Goal: Use online tool/utility: Utilize a website feature to perform a specific function

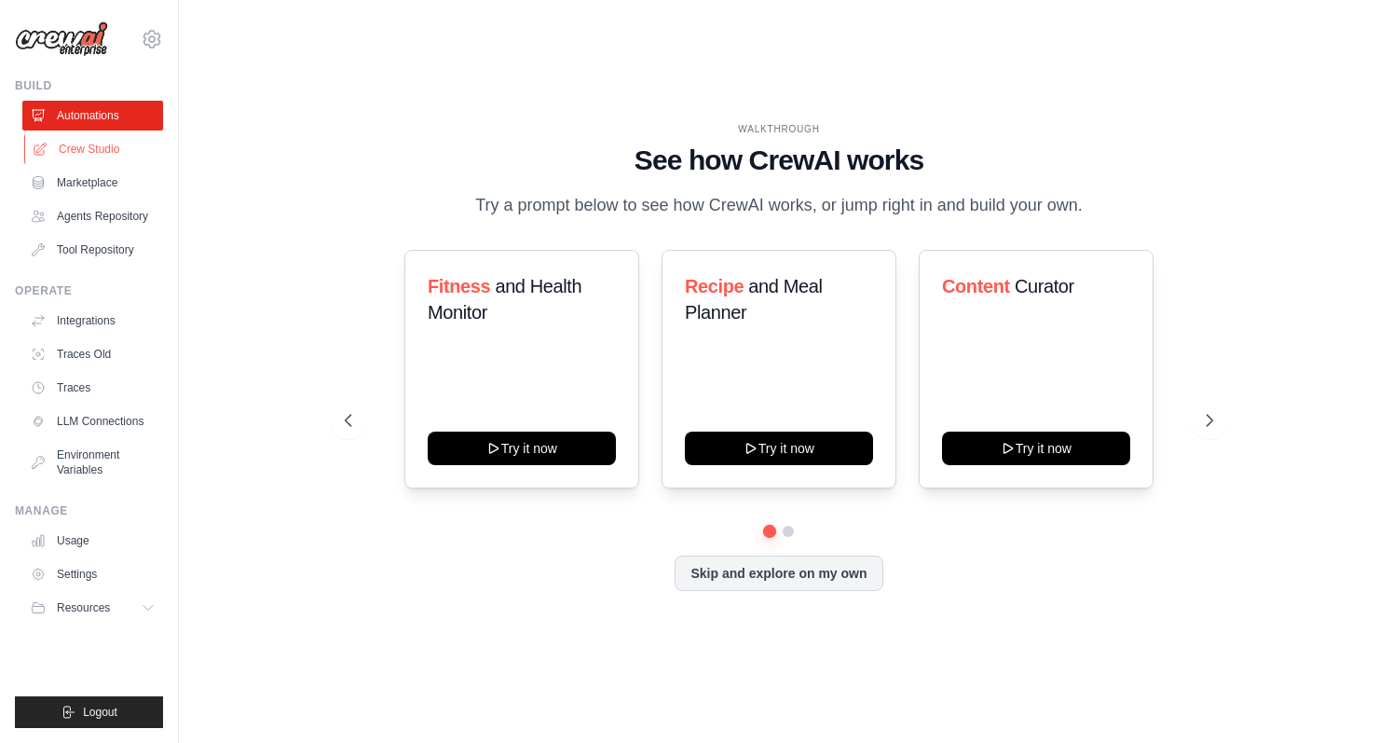
click at [97, 147] on link "Crew Studio" at bounding box center [94, 149] width 141 height 30
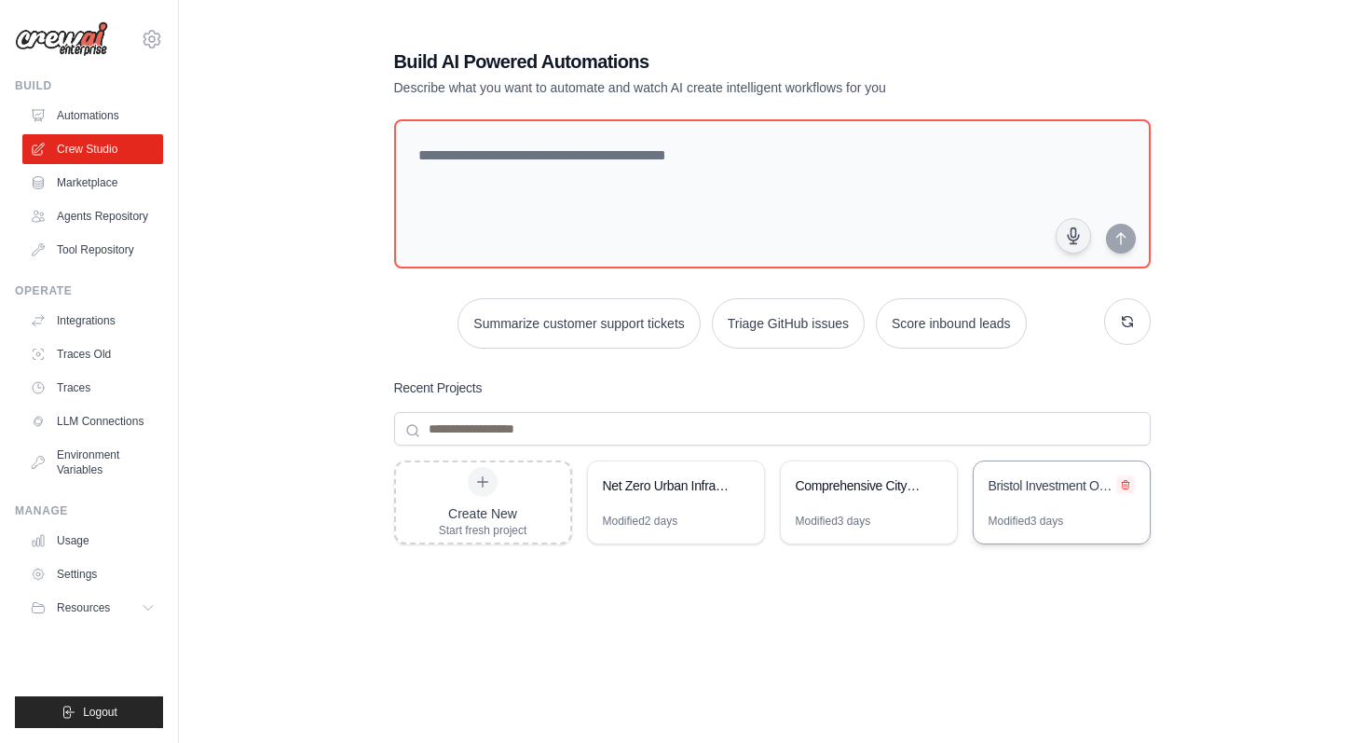
click at [1123, 482] on icon at bounding box center [1125, 484] width 11 height 11
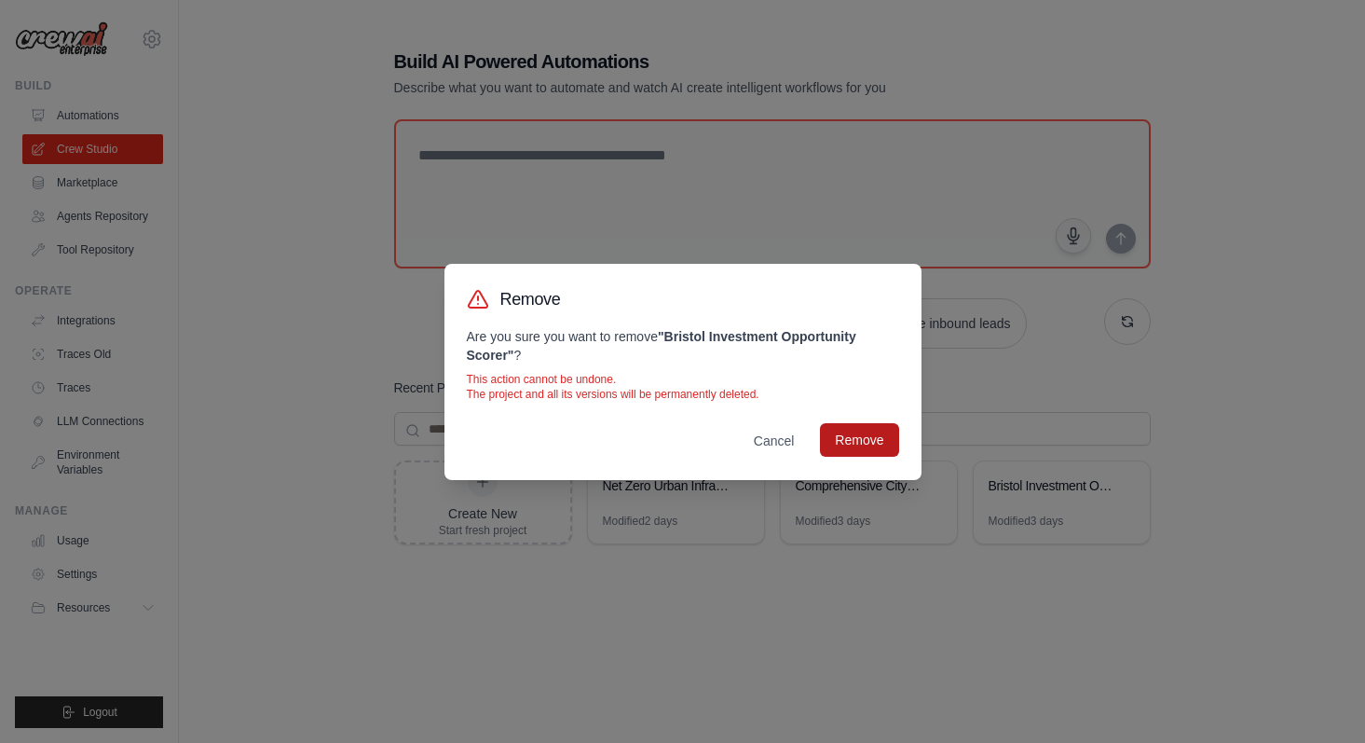
click at [859, 441] on button "Remove" at bounding box center [859, 440] width 78 height 34
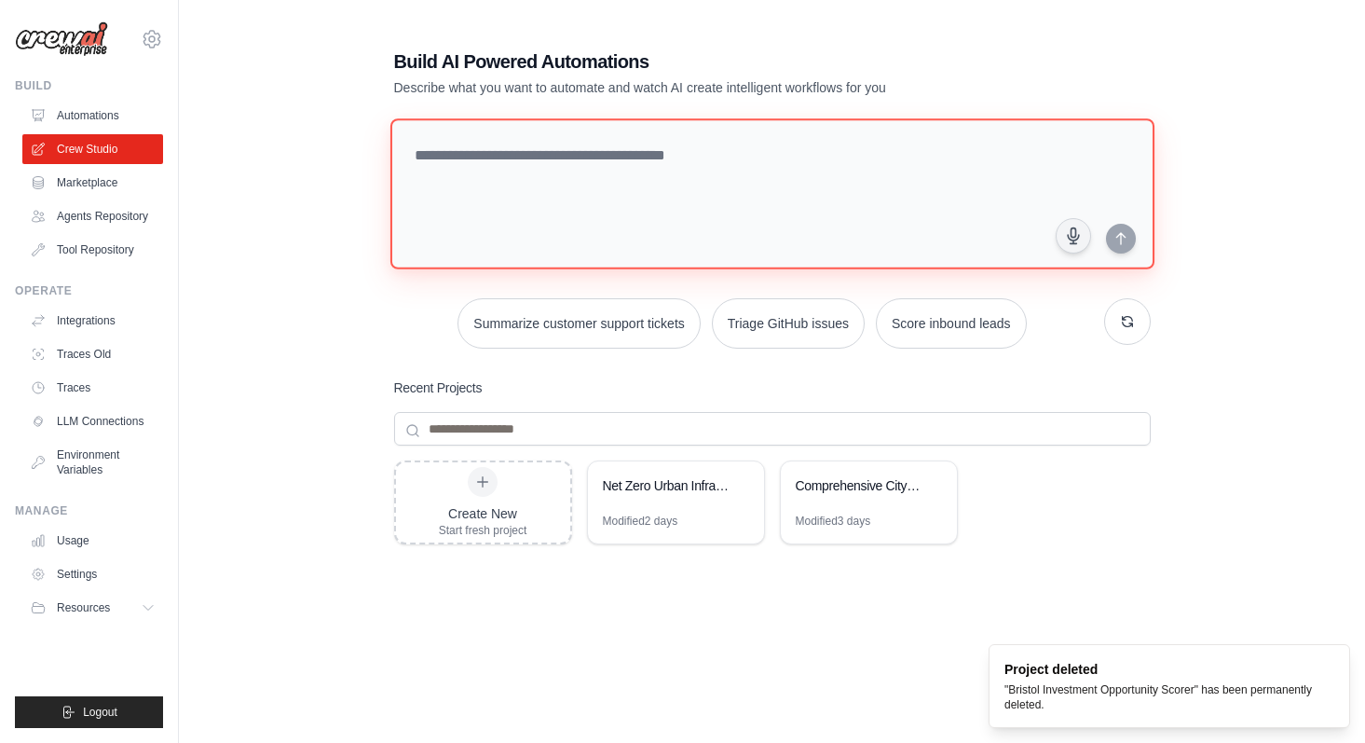
click at [683, 213] on textarea at bounding box center [772, 193] width 764 height 151
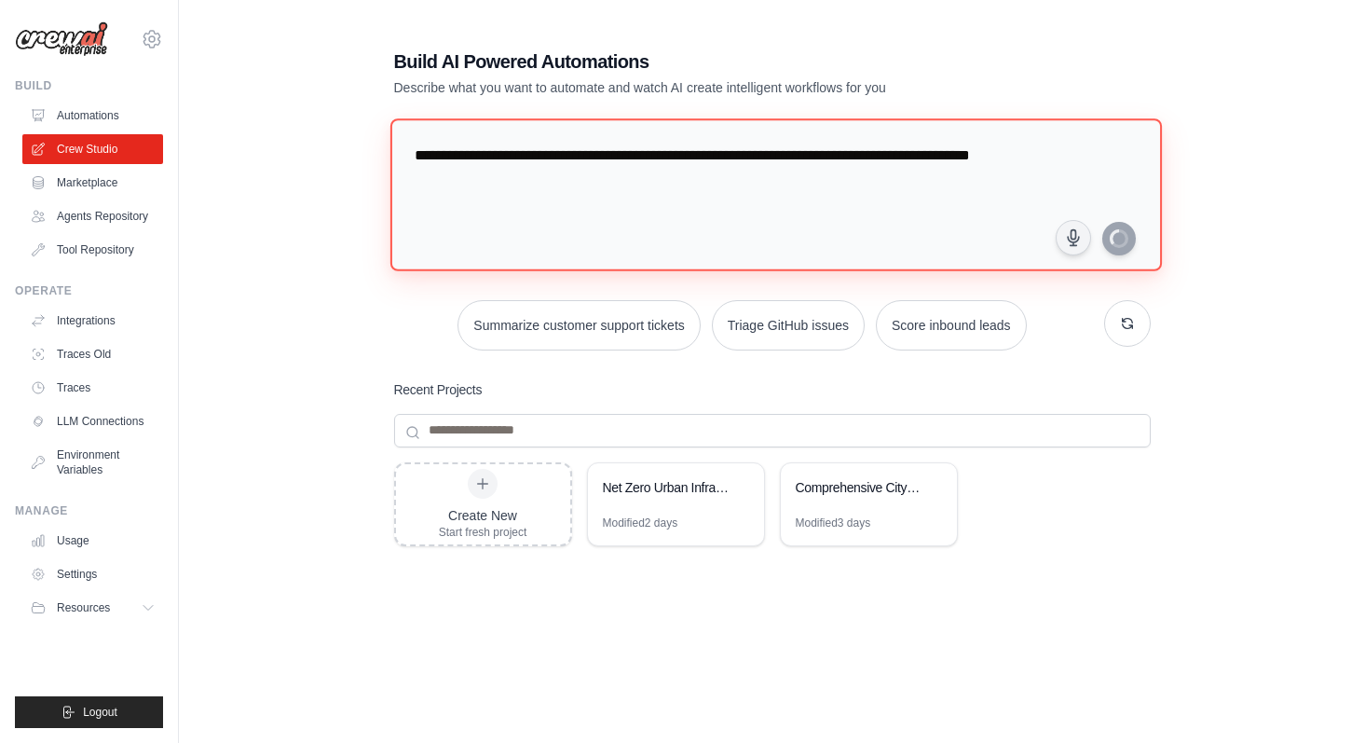
type textarea "**********"
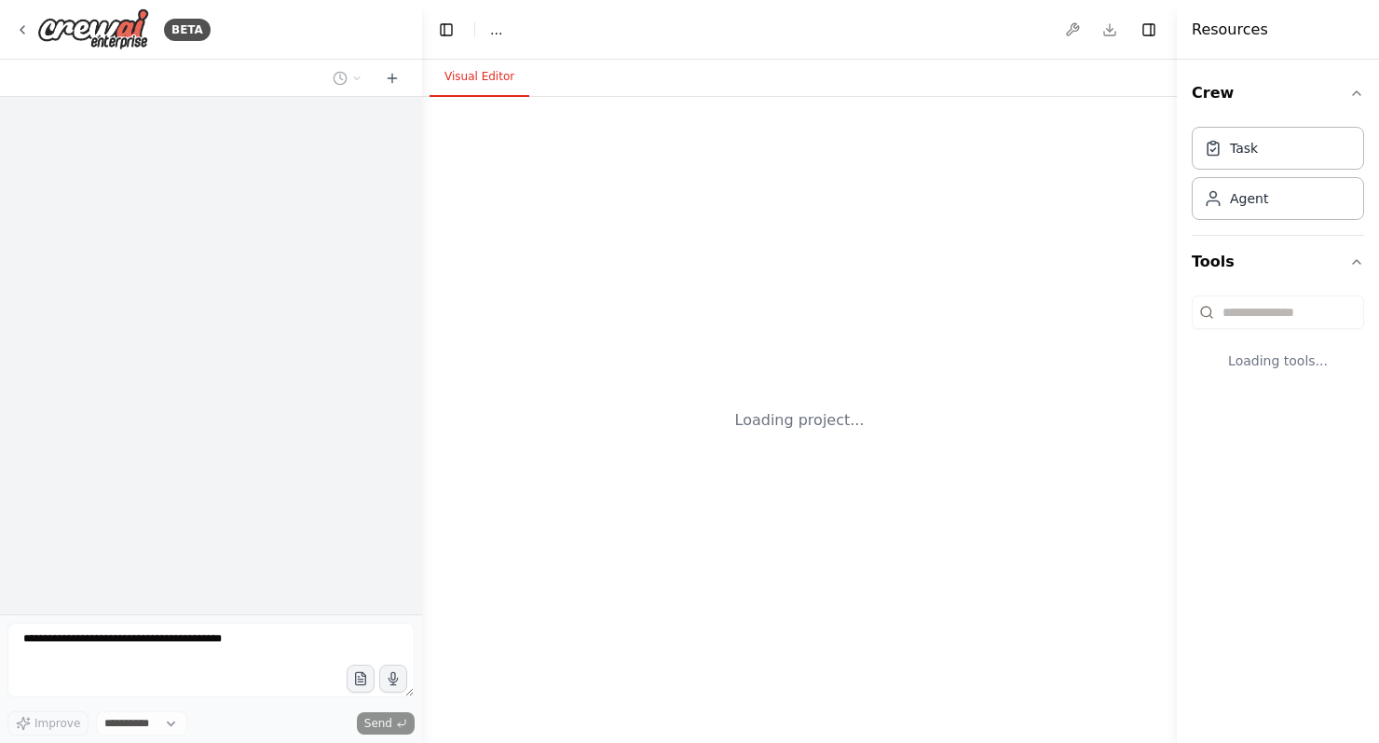
select select "****"
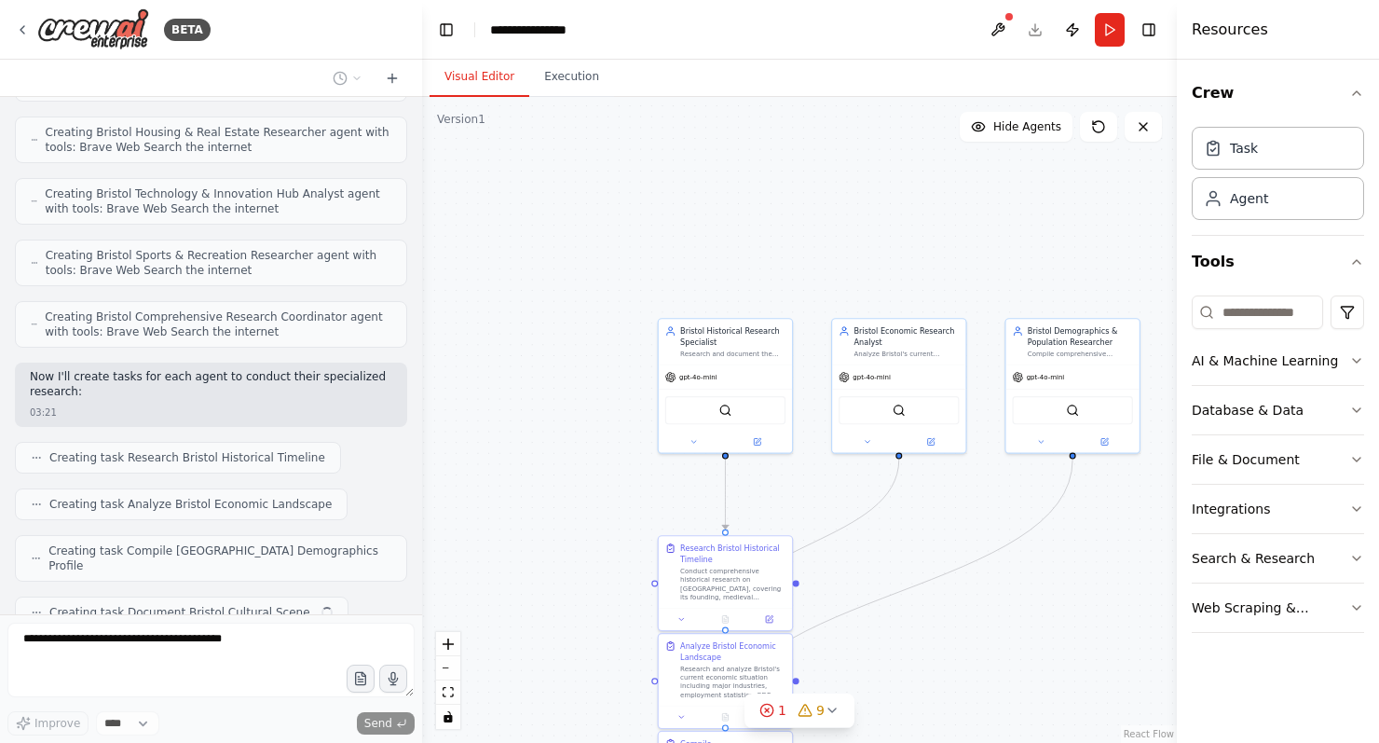
scroll to position [939, 0]
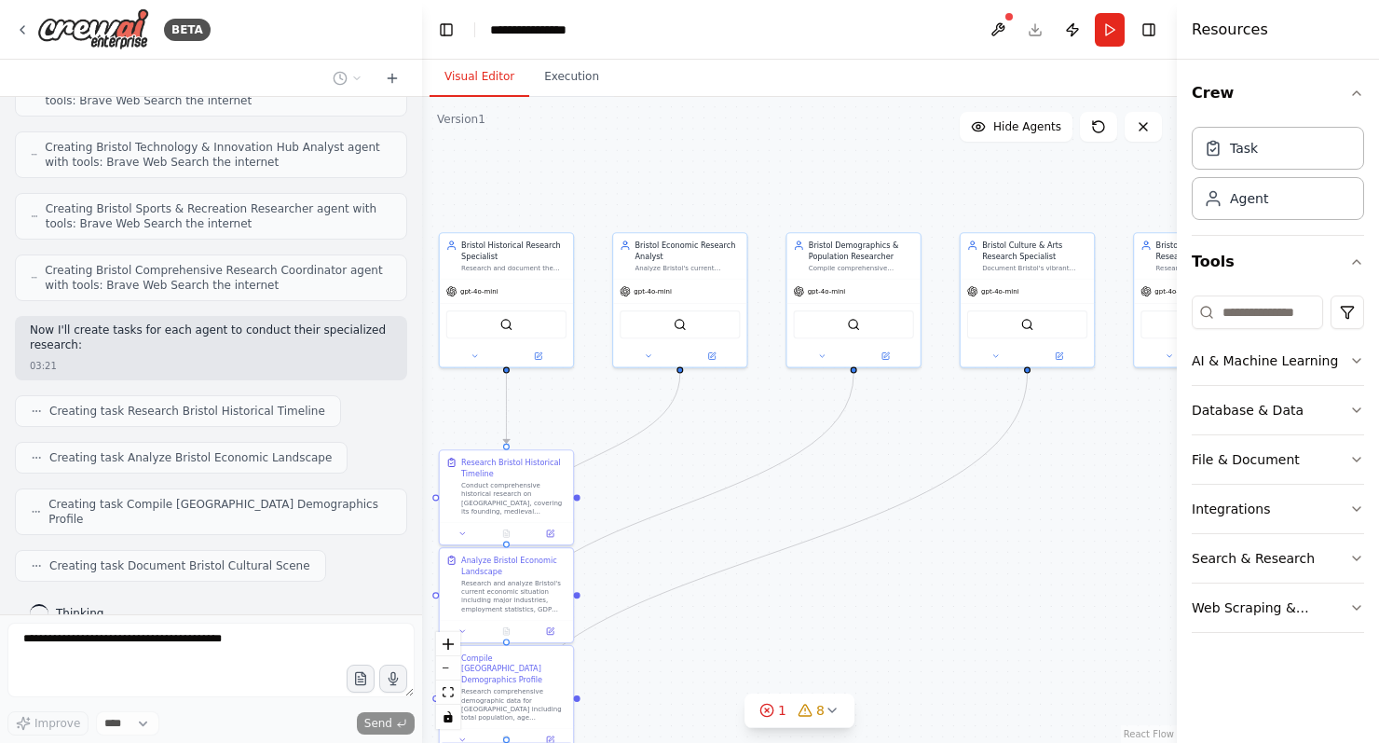
drag, startPoint x: 979, startPoint y: 263, endPoint x: 718, endPoint y: 170, distance: 277.1
click at [718, 170] on div ".deletable-edge-delete-btn { width: 20px; height: 20px; border: 0px solid #ffff…" at bounding box center [799, 420] width 755 height 646
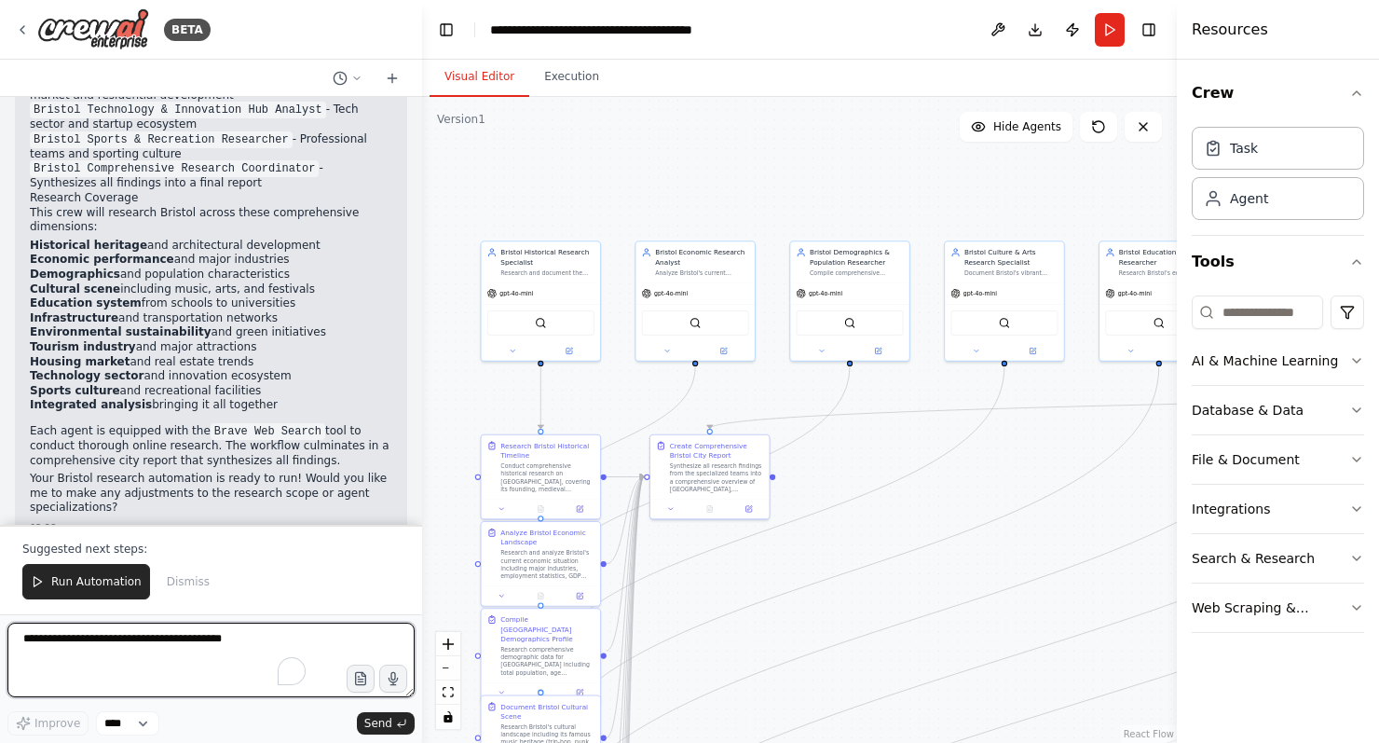
scroll to position [2425, 0]
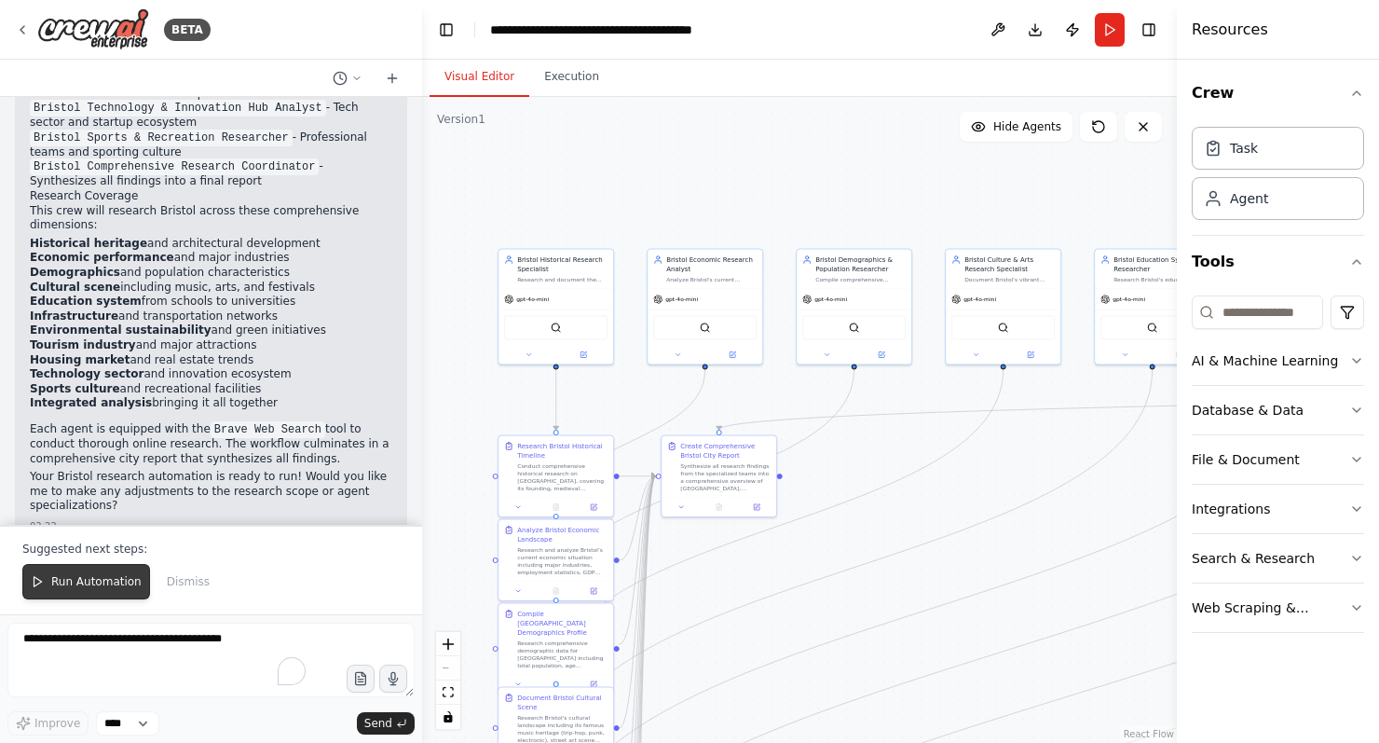
click at [67, 582] on span "Run Automation" at bounding box center [96, 581] width 90 height 15
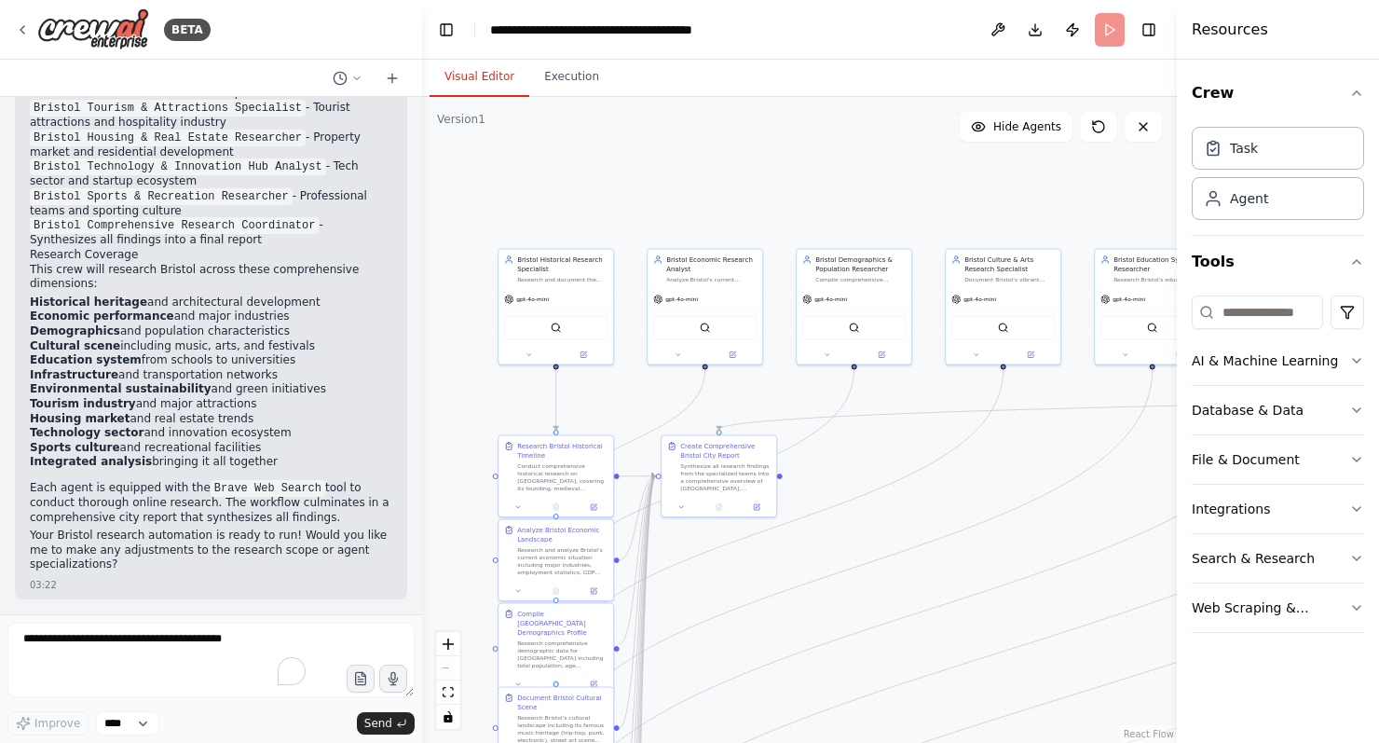
scroll to position [2336, 0]
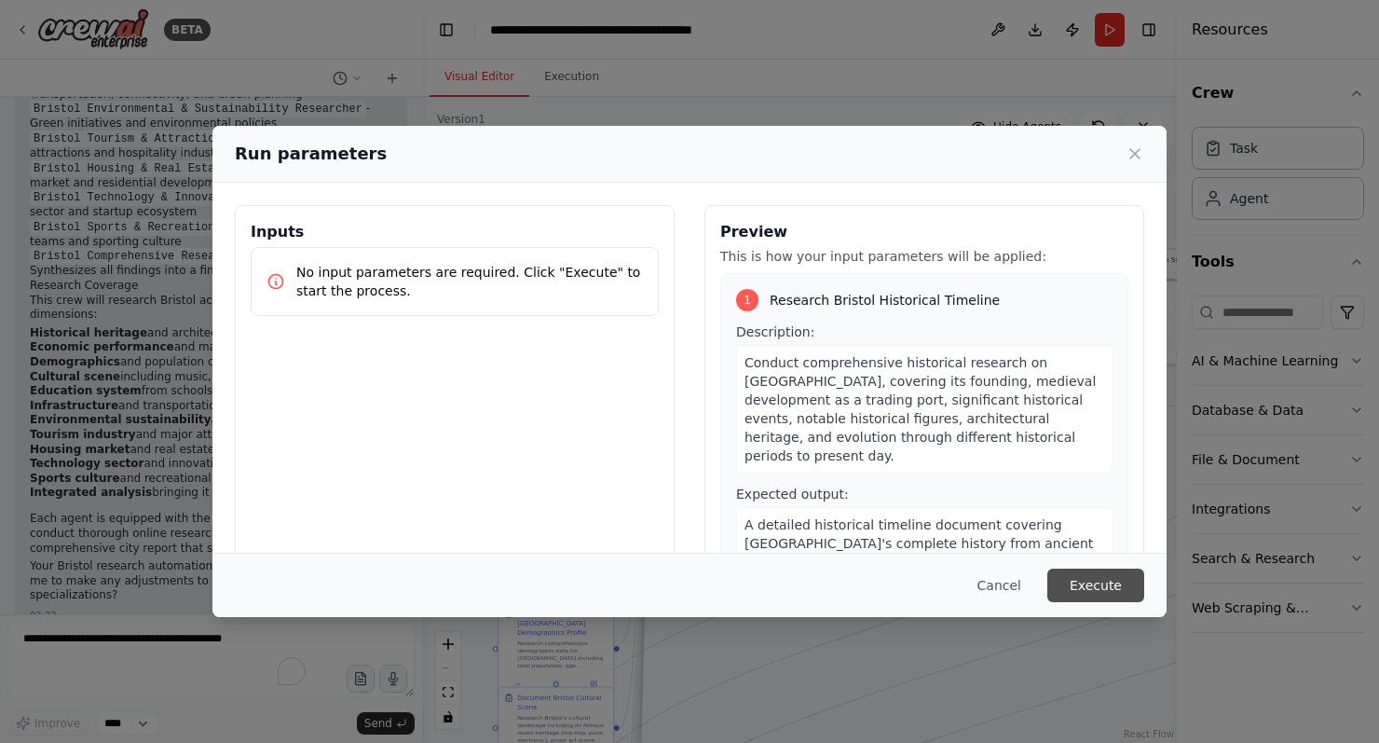
click at [1093, 582] on button "Execute" at bounding box center [1096, 586] width 97 height 34
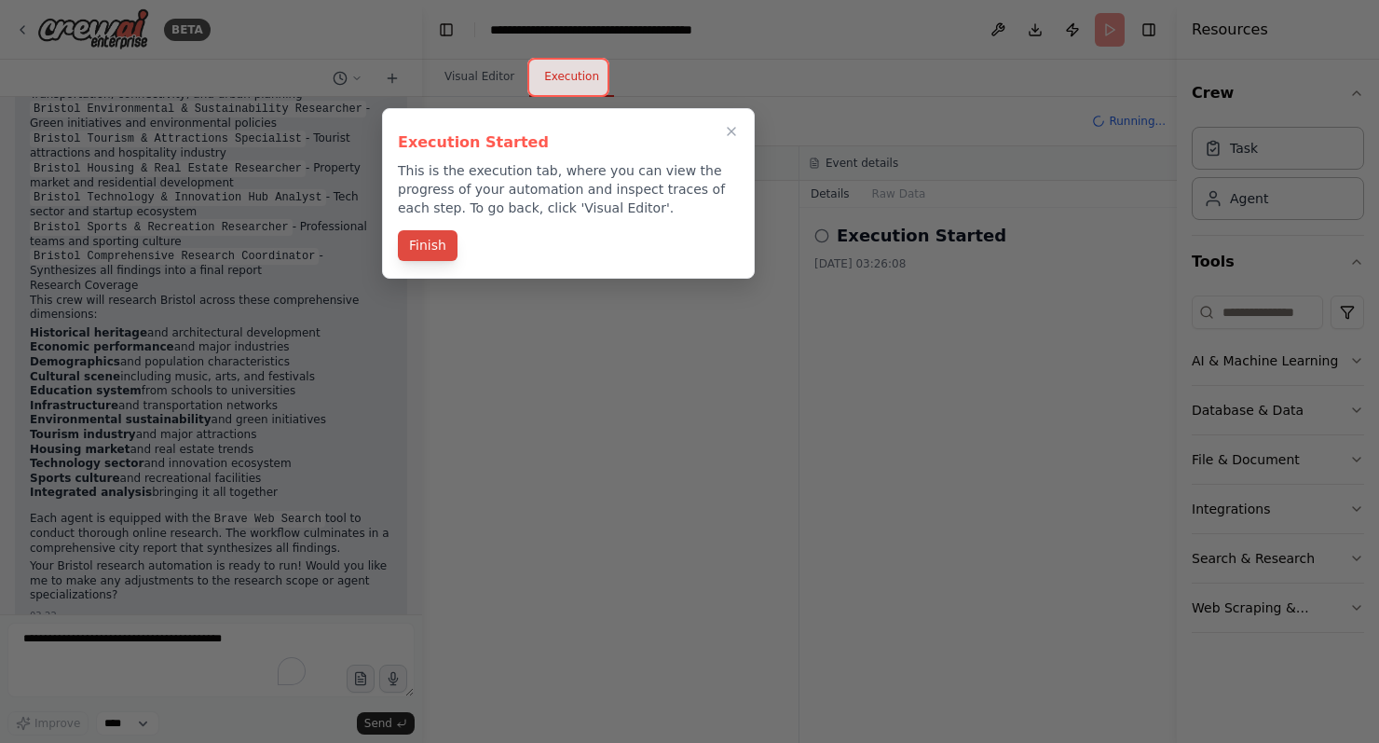
click at [422, 255] on button "Finish" at bounding box center [428, 245] width 60 height 31
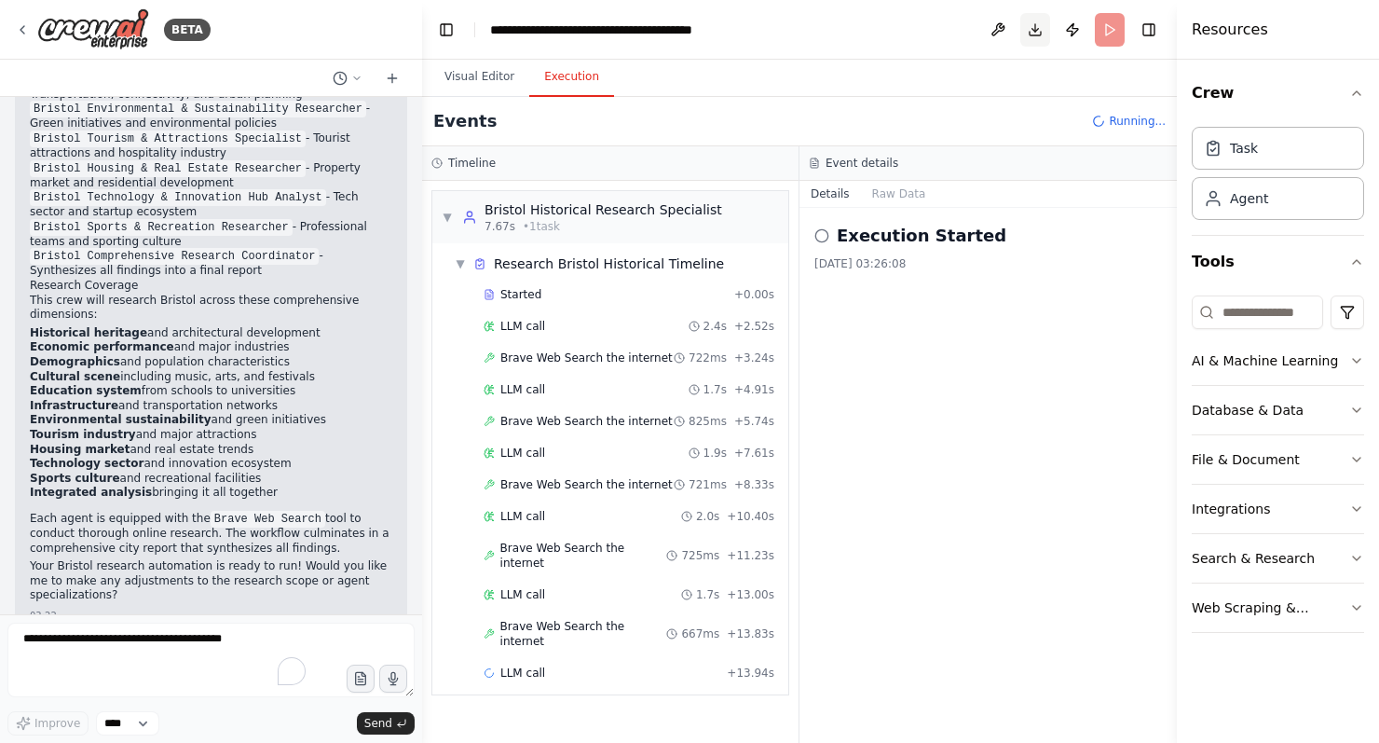
click at [1034, 33] on button "Download" at bounding box center [1036, 30] width 30 height 34
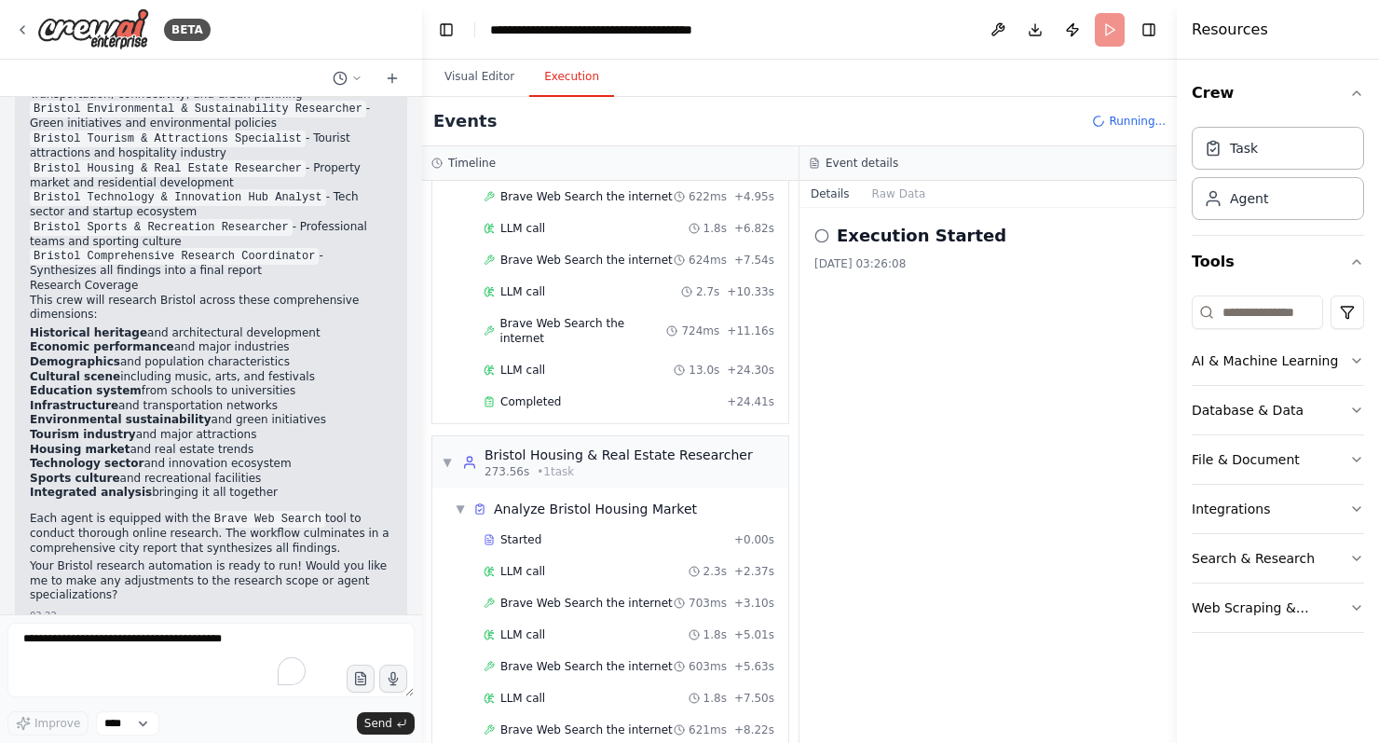
scroll to position [4972, 0]
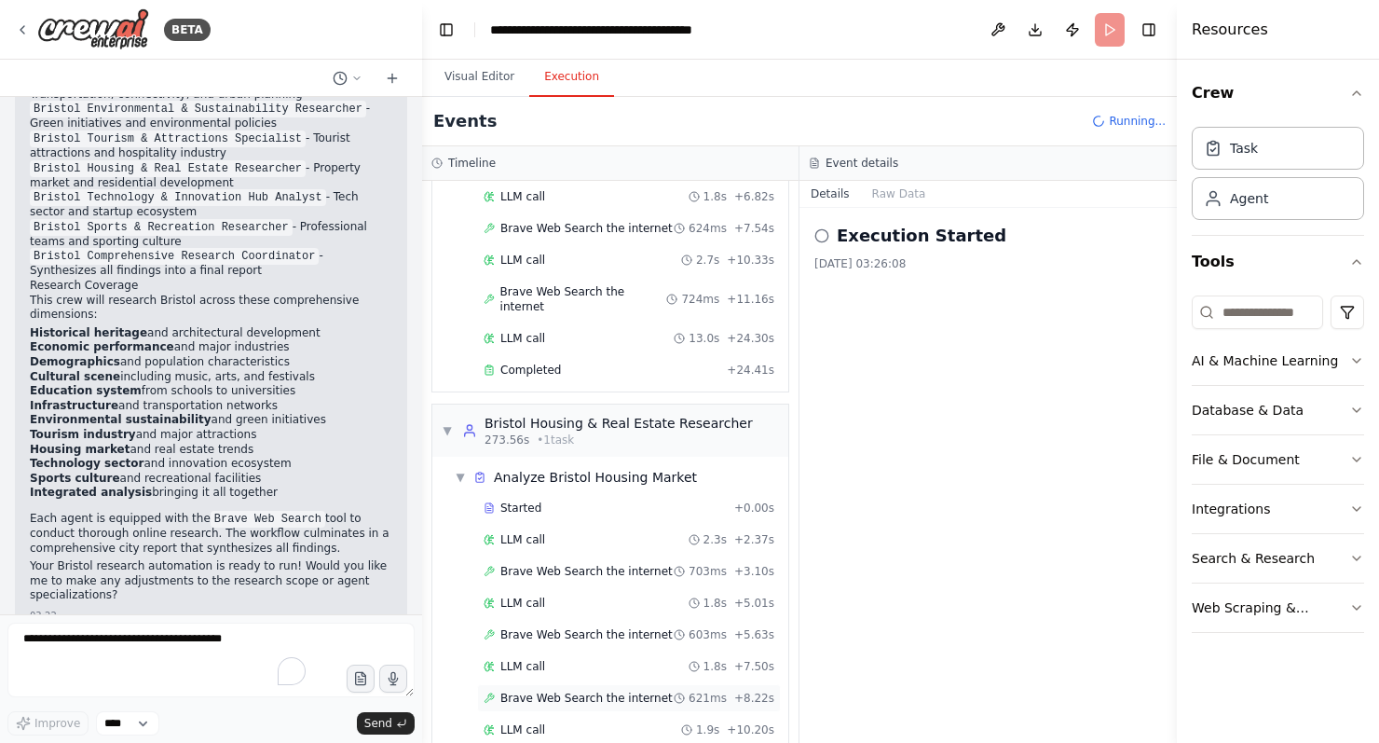
click at [599, 691] on span "Brave Web Search the internet" at bounding box center [586, 698] width 172 height 15
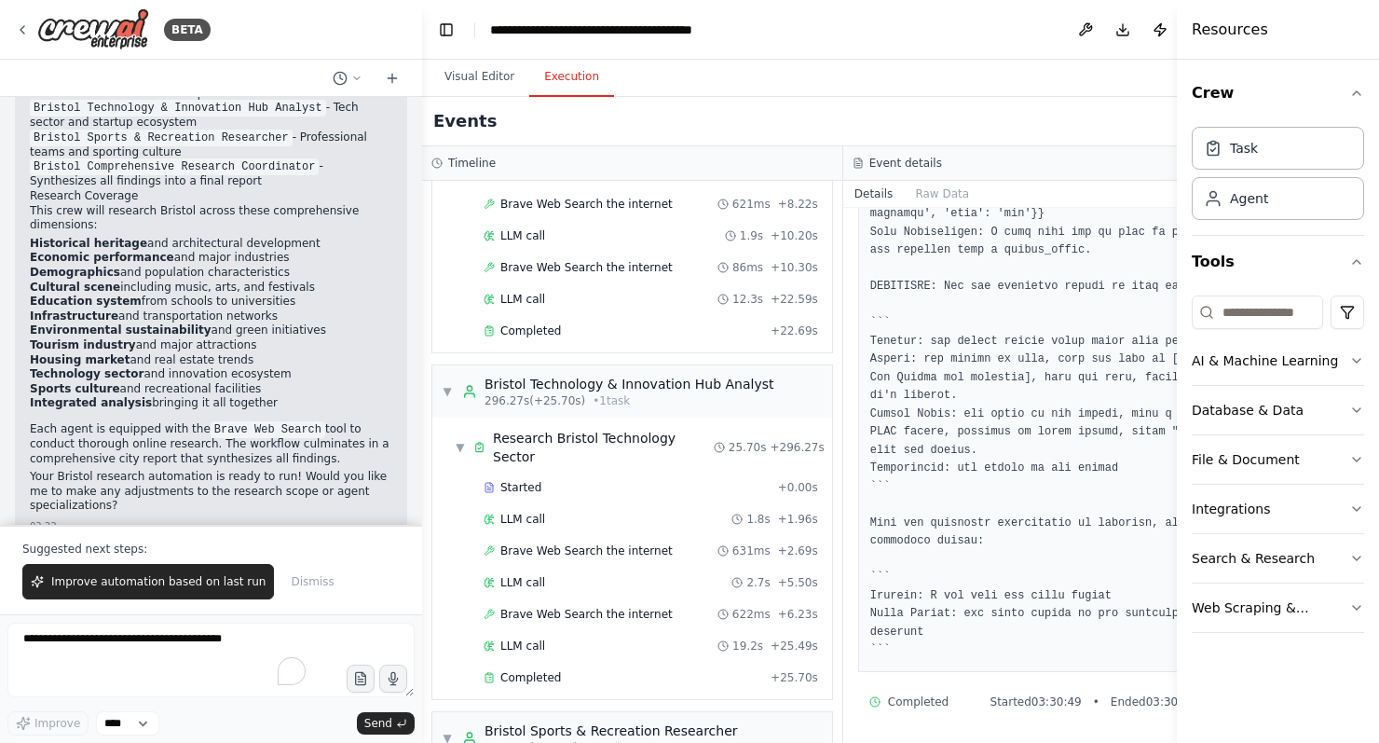
scroll to position [5615, 0]
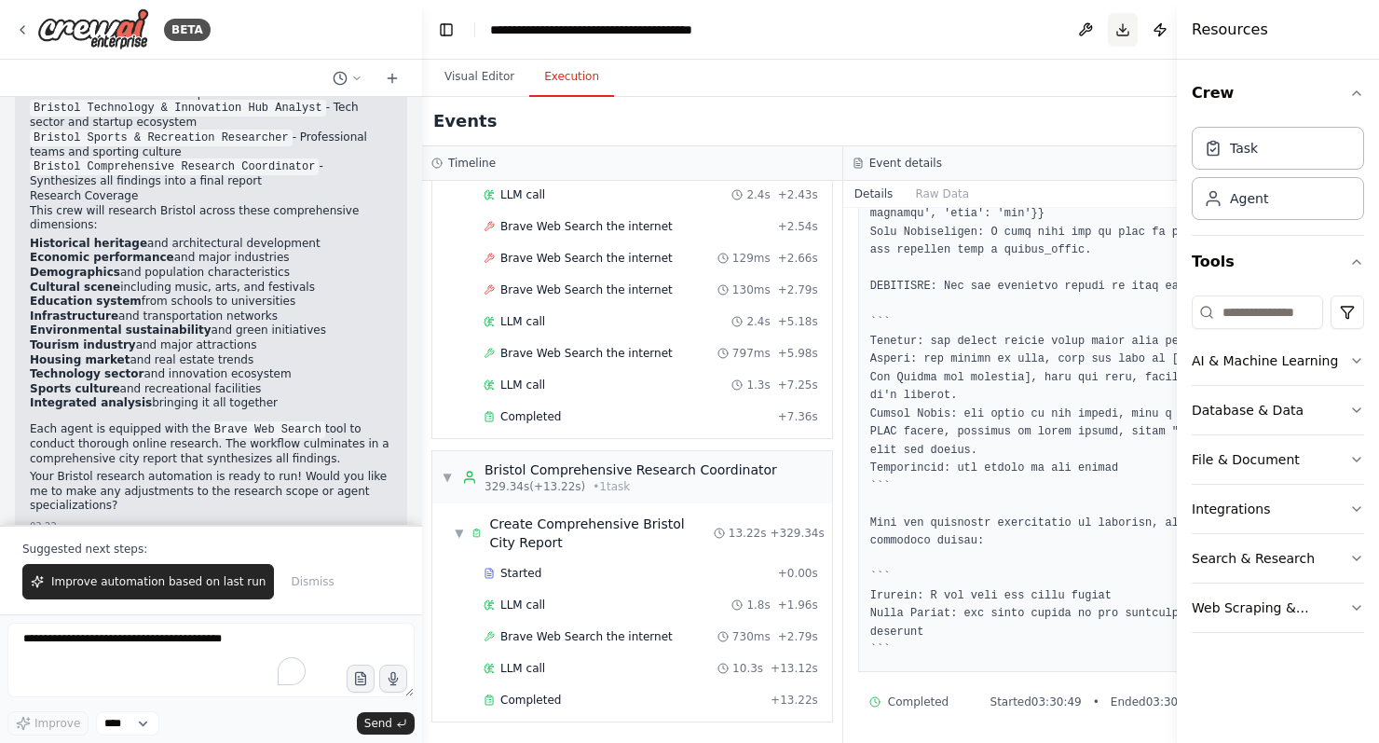
click at [1108, 28] on button "Download" at bounding box center [1123, 30] width 30 height 34
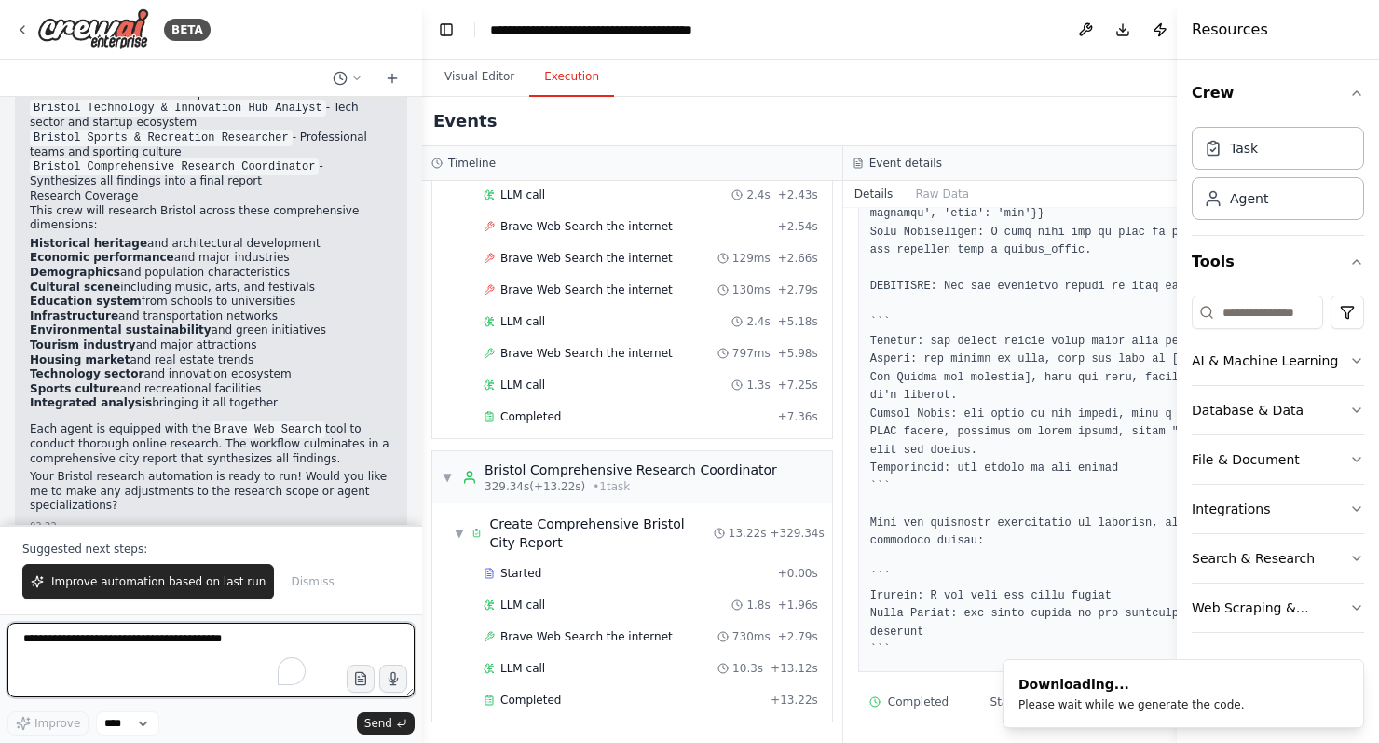
click at [156, 645] on textarea "To enrich screen reader interactions, please activate Accessibility in Grammarl…" at bounding box center [210, 660] width 407 height 75
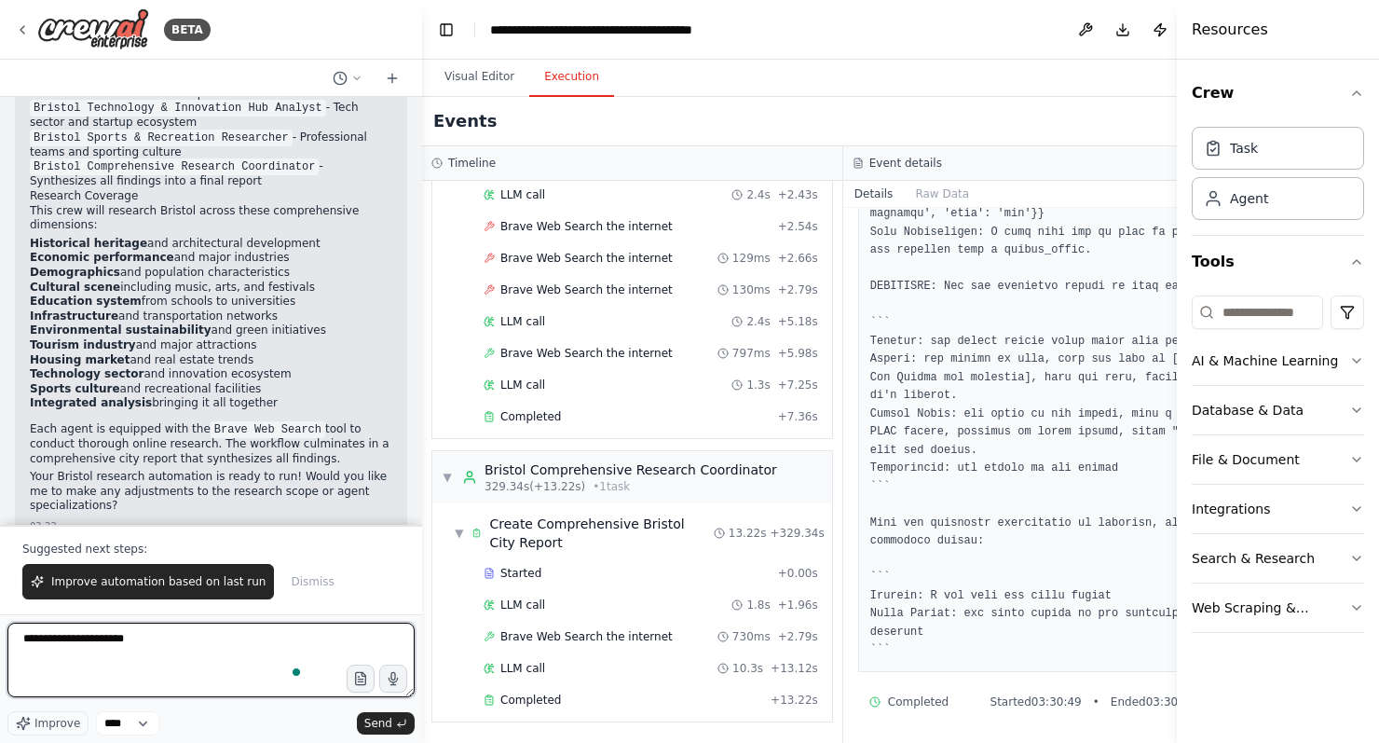
type textarea "**********"
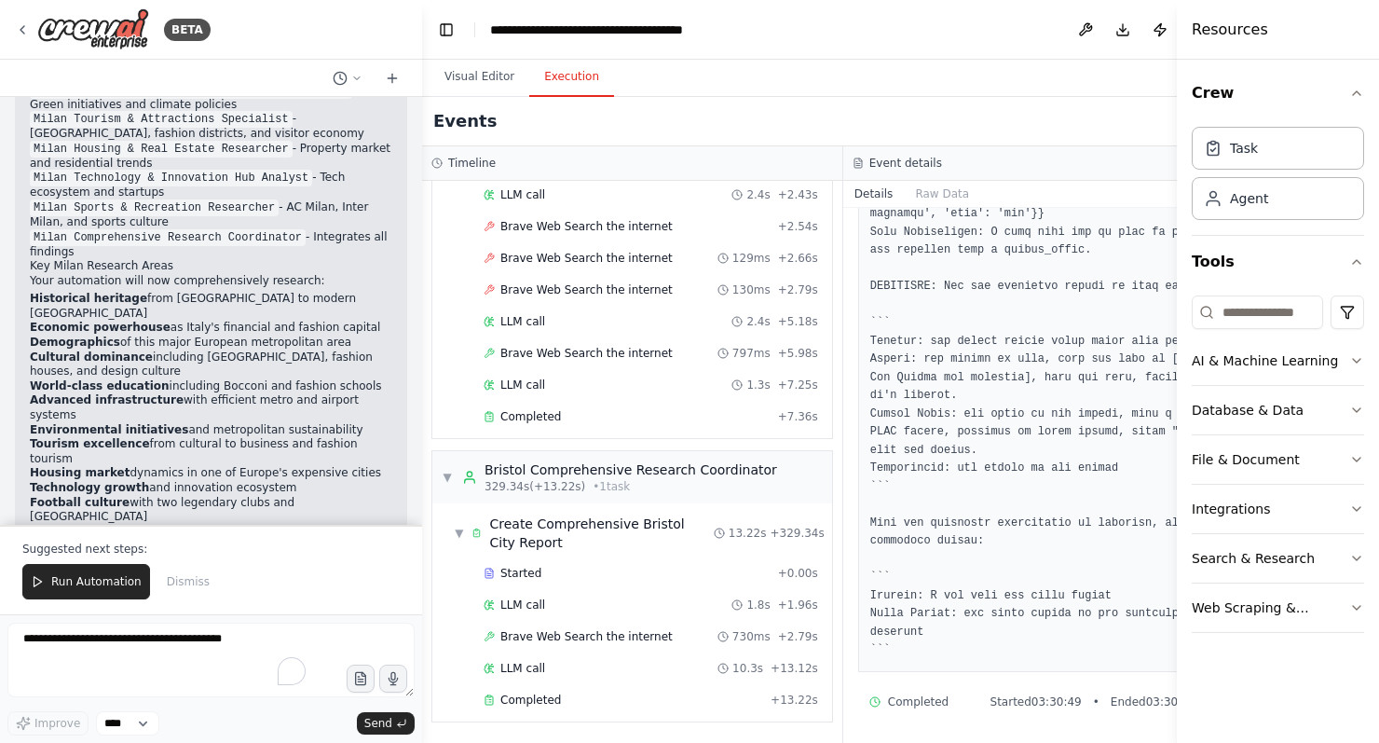
scroll to position [5178, 0]
